Goal: Transaction & Acquisition: Download file/media

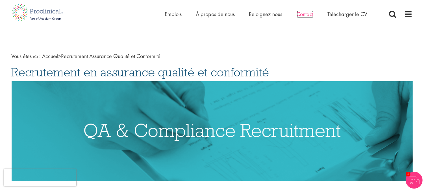
click at [307, 13] on font "Contact" at bounding box center [305, 13] width 17 height 7
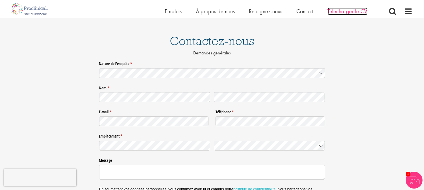
click at [349, 14] on font "Télécharger le CV" at bounding box center [348, 11] width 40 height 7
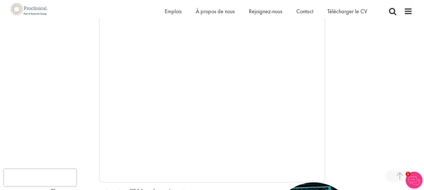
scroll to position [94, 0]
click at [352, 11] on font "Télécharger le CV" at bounding box center [348, 11] width 40 height 7
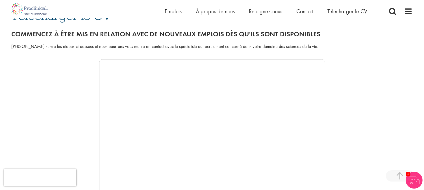
scroll to position [125, 0]
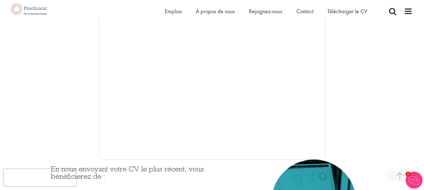
click at [366, 81] on div at bounding box center [212, 74] width 401 height 169
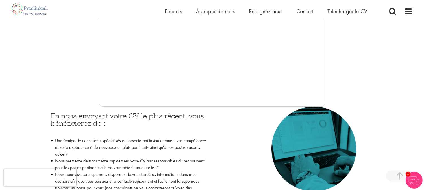
scroll to position [188, 0]
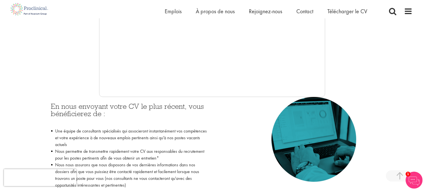
click at [365, 43] on div at bounding box center [212, 12] width 401 height 169
click at [349, 12] on font "Télécharger le CV" at bounding box center [348, 11] width 40 height 7
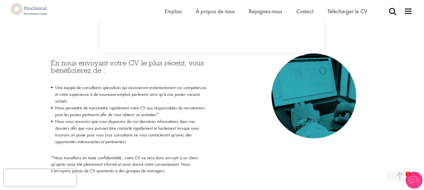
scroll to position [219, 0]
